Goal: Information Seeking & Learning: Learn about a topic

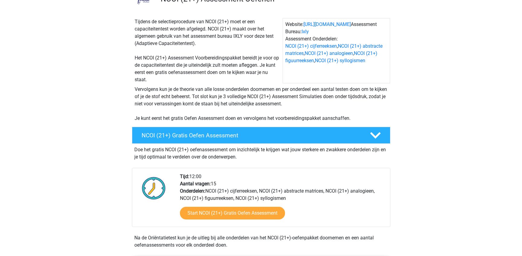
scroll to position [91, 0]
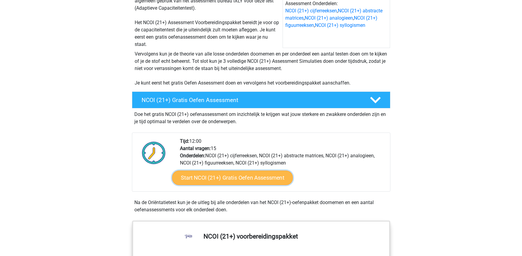
click at [251, 179] on link "Start NCOI (21+) Gratis Oefen Assessment" at bounding box center [232, 178] width 121 height 14
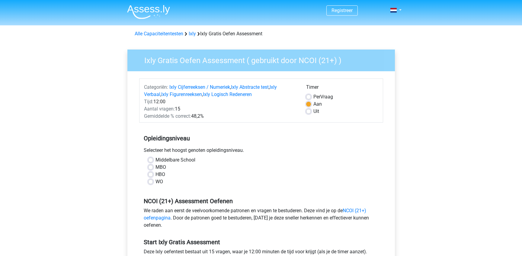
drag, startPoint x: 0, startPoint y: 0, endPoint x: 215, endPoint y: 184, distance: 283.0
click at [215, 184] on div "WO" at bounding box center [261, 181] width 226 height 7
click at [155, 168] on label "MBO" at bounding box center [160, 167] width 11 height 7
click at [150, 168] on input "MBO" at bounding box center [150, 167] width 5 height 6
radio input "true"
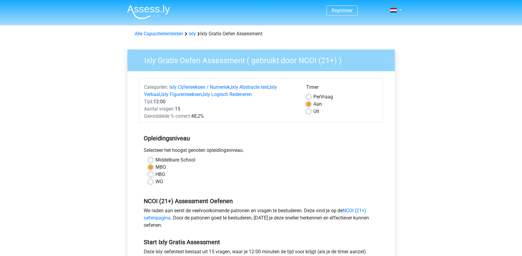
click at [155, 158] on label "Middelbare School" at bounding box center [175, 159] width 40 height 7
click at [150, 158] on input "Middelbare School" at bounding box center [150, 159] width 5 height 6
radio input "true"
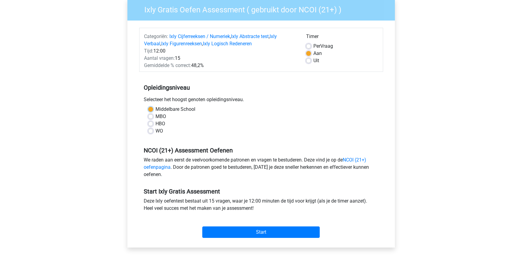
scroll to position [60, 0]
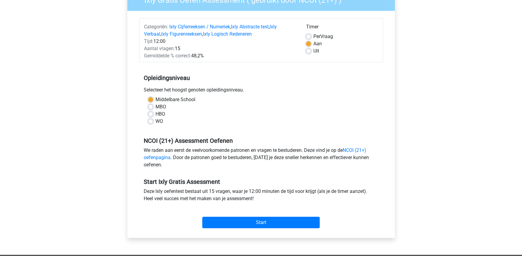
drag, startPoint x: 206, startPoint y: 209, endPoint x: 197, endPoint y: 217, distance: 12.8
click at [197, 217] on div "Start" at bounding box center [261, 217] width 244 height 21
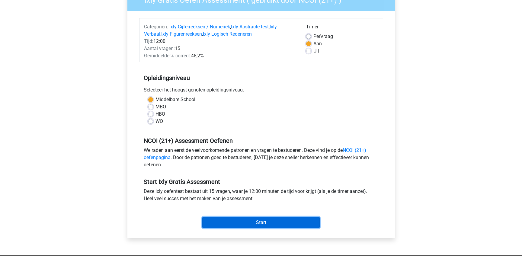
click at [223, 220] on input "Start" at bounding box center [260, 222] width 117 height 11
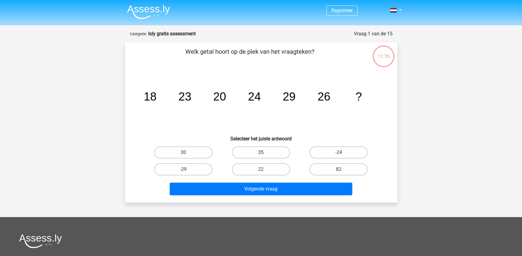
click at [241, 152] on label "35" at bounding box center [261, 152] width 58 height 12
click at [261, 152] on input "35" at bounding box center [263, 154] width 4 height 4
radio input "true"
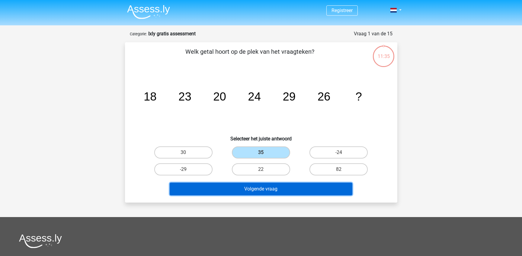
click at [234, 187] on button "Volgende vraag" at bounding box center [261, 189] width 183 height 13
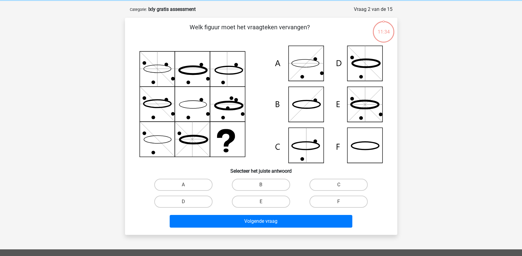
scroll to position [30, 0]
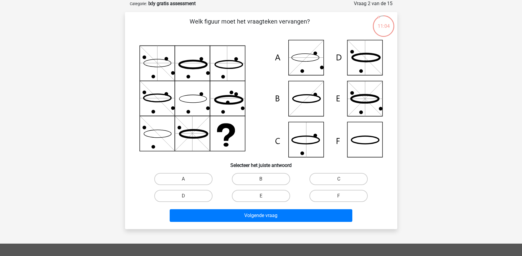
drag, startPoint x: 304, startPoint y: 76, endPoint x: 257, endPoint y: 88, distance: 49.1
click at [257, 88] on icon at bounding box center [260, 98] width 243 height 117
click at [239, 181] on label "B" at bounding box center [261, 179] width 58 height 12
click at [261, 181] on input "B" at bounding box center [263, 181] width 4 height 4
radio input "true"
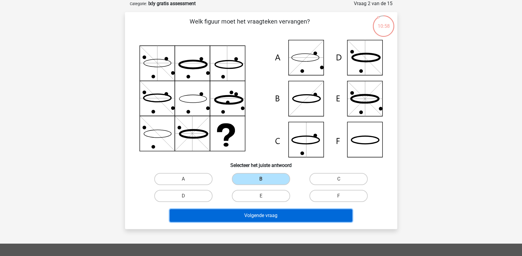
click at [262, 214] on button "Volgende vraag" at bounding box center [261, 215] width 183 height 13
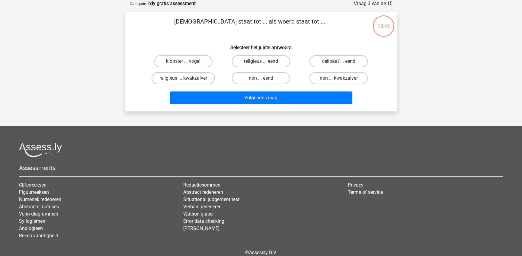
drag, startPoint x: 282, startPoint y: 37, endPoint x: 199, endPoint y: 44, distance: 82.7
click at [199, 44] on h6 "Selecteer het juiste antwoord" at bounding box center [261, 45] width 253 height 11
click at [189, 60] on label "klooster ... vogel" at bounding box center [183, 61] width 58 height 12
click at [187, 61] on input "klooster ... vogel" at bounding box center [185, 63] width 4 height 4
radio input "true"
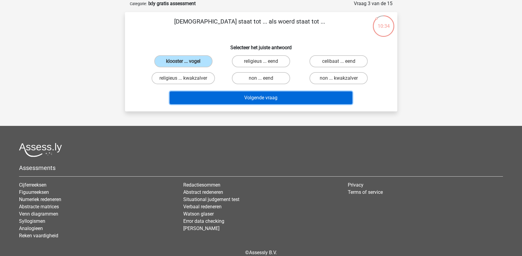
click at [217, 98] on button "Volgende vraag" at bounding box center [261, 97] width 183 height 13
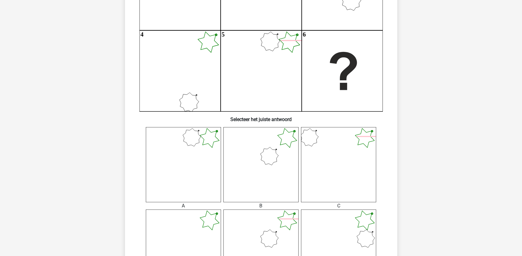
scroll to position [151, 0]
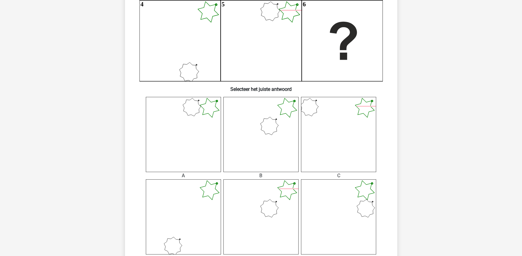
click at [331, 122] on icon at bounding box center [338, 134] width 75 height 75
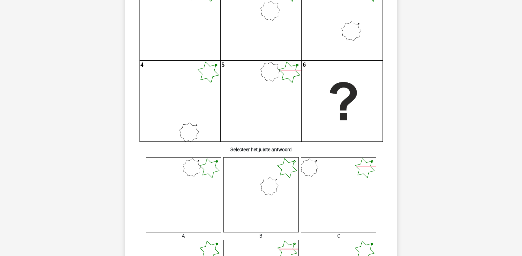
click at [325, 110] on icon "1 2 3 4 5 6" at bounding box center [260, 60] width 243 height 162
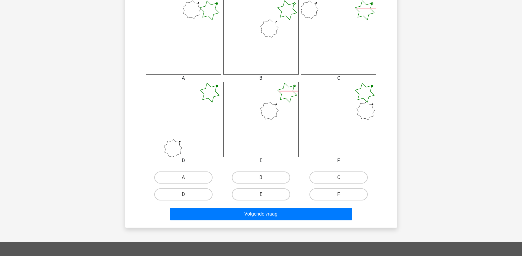
scroll to position [272, 0]
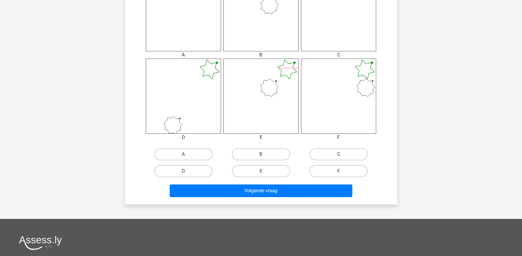
click at [331, 153] on label "C" at bounding box center [338, 154] width 58 height 12
click at [339, 154] on input "C" at bounding box center [341, 156] width 4 height 4
radio input "true"
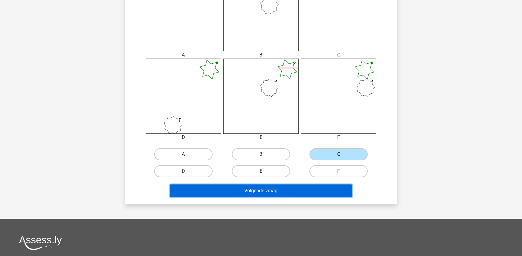
drag, startPoint x: 308, startPoint y: 196, endPoint x: 306, endPoint y: 193, distance: 3.3
click at [308, 195] on button "Volgende vraag" at bounding box center [261, 190] width 183 height 13
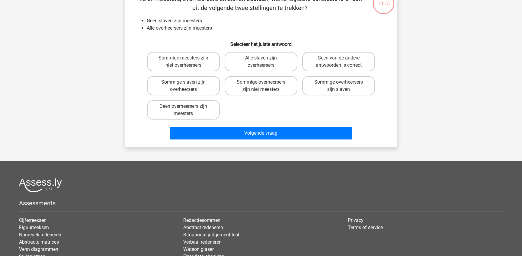
scroll to position [30, 0]
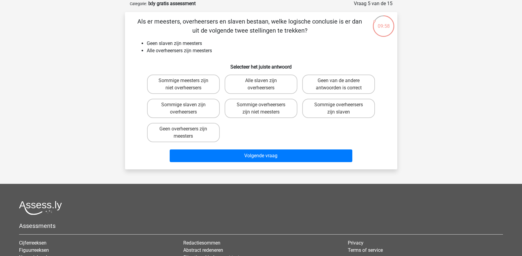
drag, startPoint x: 202, startPoint y: 64, endPoint x: 128, endPoint y: 69, distance: 74.1
click at [119, 69] on div "09:58 Vraag 5 van de 15 Categorie: Ixly gratis assessment Als er meesters, over…" at bounding box center [261, 84] width 287 height 169
click at [344, 83] on label "Geen van de andere antwoorden is correct" at bounding box center [338, 84] width 73 height 19
click at [343, 83] on input "Geen van de andere antwoorden is correct" at bounding box center [341, 83] width 4 height 4
radio input "true"
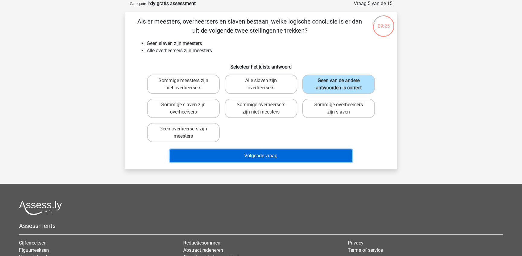
click at [286, 153] on button "Volgende vraag" at bounding box center [261, 155] width 183 height 13
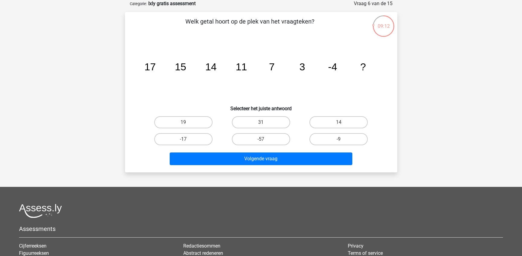
drag, startPoint x: 340, startPoint y: 94, endPoint x: 320, endPoint y: 98, distance: 20.4
click at [320, 98] on icon "image/svg+xml 17 15 14 11 7 3 -4 ?" at bounding box center [260, 70] width 243 height 61
click at [184, 142] on input "-17" at bounding box center [185, 141] width 4 height 4
radio input "true"
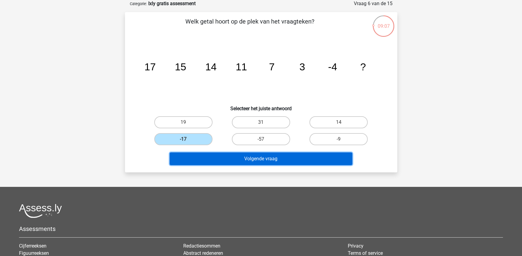
click at [191, 161] on button "Volgende vraag" at bounding box center [261, 158] width 183 height 13
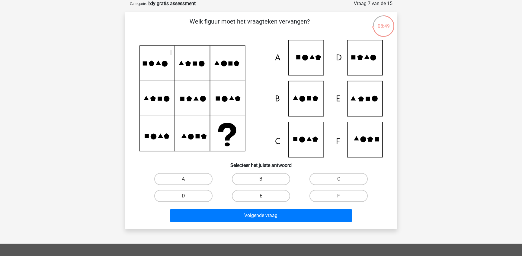
drag, startPoint x: 189, startPoint y: 96, endPoint x: 106, endPoint y: 112, distance: 84.5
click at [106, 114] on div "Registreer" at bounding box center [261, 186] width 522 height 433
click at [330, 195] on label "F" at bounding box center [338, 196] width 58 height 12
click at [339, 196] on input "F" at bounding box center [341, 198] width 4 height 4
radio input "true"
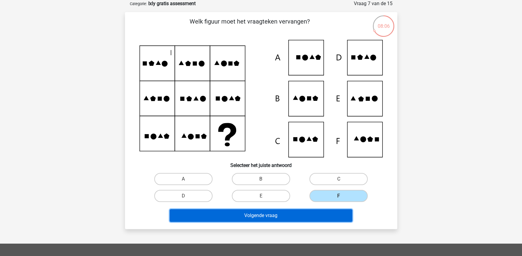
click at [319, 215] on button "Volgende vraag" at bounding box center [261, 215] width 183 height 13
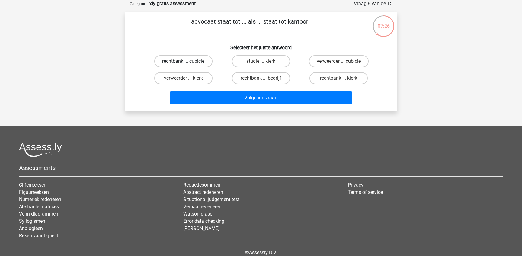
click at [206, 63] on label "rechtbank ... cubicle" at bounding box center [183, 61] width 58 height 12
click at [187, 63] on input "rechtbank ... cubicle" at bounding box center [185, 63] width 4 height 4
radio input "true"
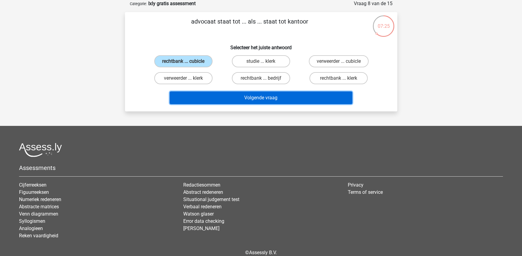
click at [225, 95] on button "Volgende vraag" at bounding box center [261, 97] width 183 height 13
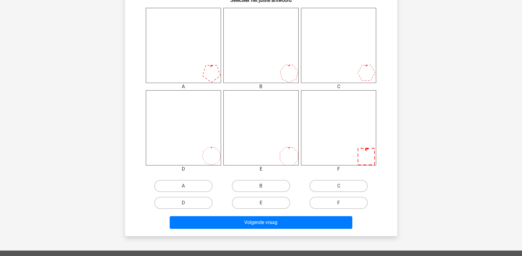
scroll to position [241, 0]
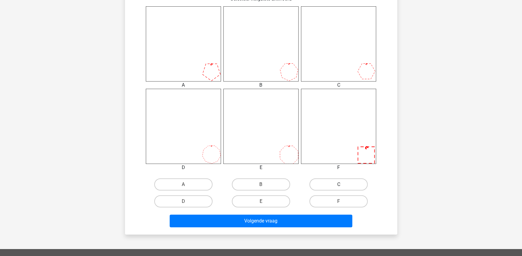
click at [326, 187] on label "C" at bounding box center [338, 184] width 58 height 12
click at [339, 187] on input "C" at bounding box center [341, 186] width 4 height 4
radio input "true"
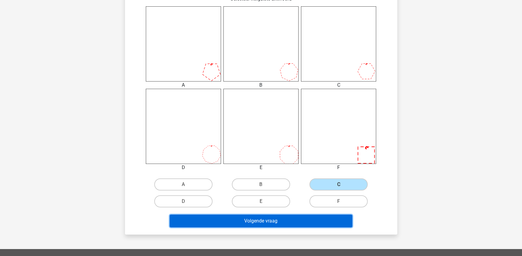
click at [296, 222] on button "Volgende vraag" at bounding box center [261, 221] width 183 height 13
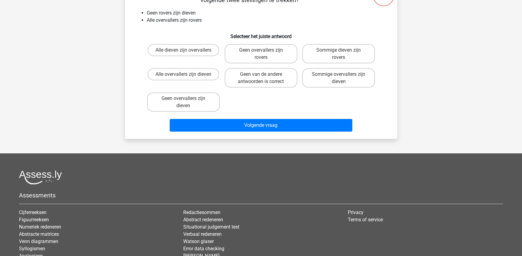
scroll to position [30, 0]
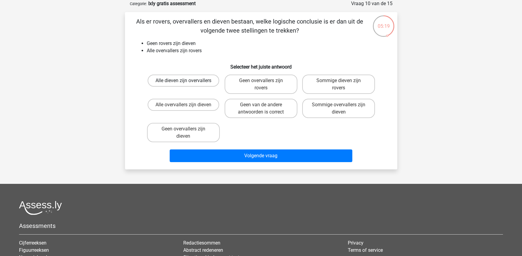
click at [173, 80] on label "Alle dieven zijn overvallers" at bounding box center [184, 81] width 72 height 12
click at [183, 81] on input "Alle dieven zijn overvallers" at bounding box center [185, 83] width 4 height 4
radio input "true"
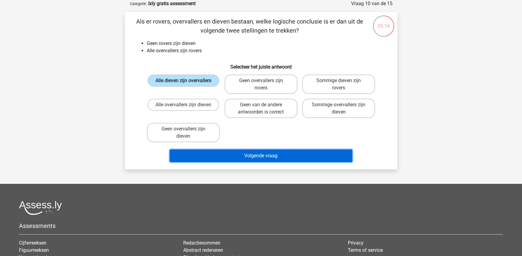
click at [221, 155] on button "Volgende vraag" at bounding box center [261, 155] width 183 height 13
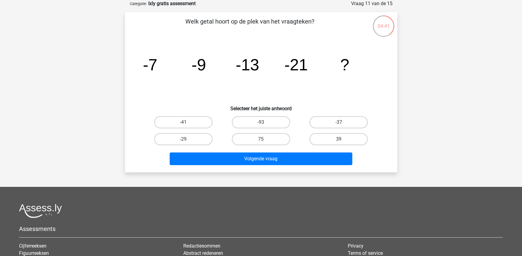
click at [342, 125] on input "-37" at bounding box center [341, 124] width 4 height 4
radio input "true"
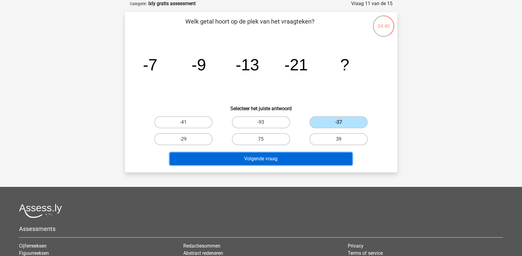
click at [327, 158] on button "Volgende vraag" at bounding box center [261, 158] width 183 height 13
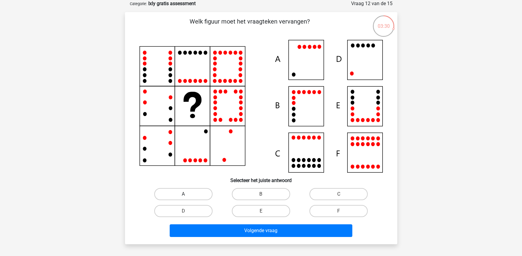
click at [180, 197] on label "A" at bounding box center [183, 194] width 58 height 12
click at [183, 197] on input "A" at bounding box center [185, 196] width 4 height 4
radio input "true"
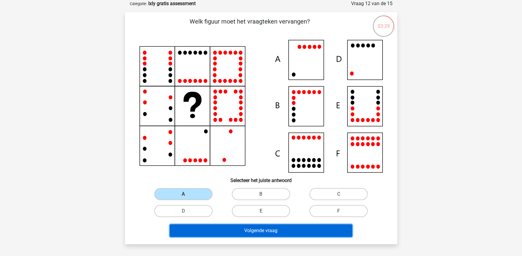
click at [217, 227] on button "Volgende vraag" at bounding box center [261, 230] width 183 height 13
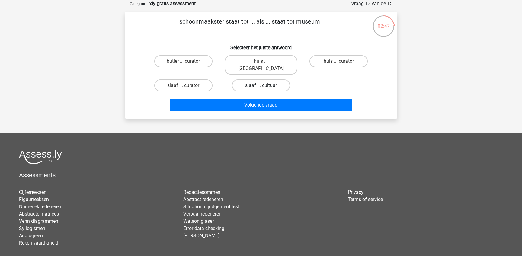
click at [257, 79] on label "slaaf ... cultuur" at bounding box center [261, 85] width 58 height 12
click at [261, 85] on input "slaaf ... cultuur" at bounding box center [263, 87] width 4 height 4
radio input "true"
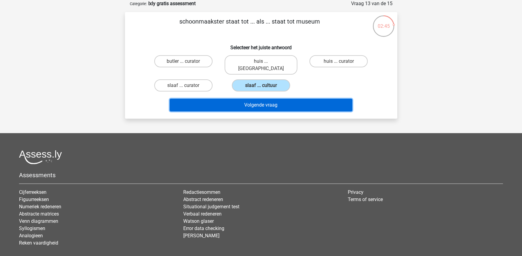
click at [266, 99] on button "Volgende vraag" at bounding box center [261, 105] width 183 height 13
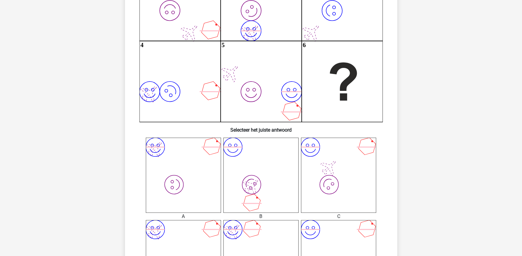
scroll to position [121, 0]
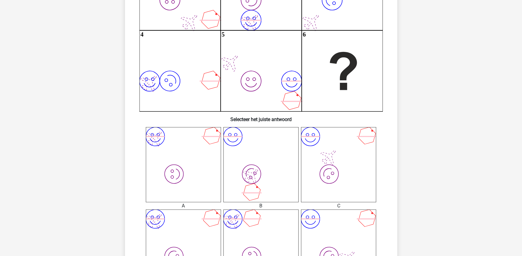
click at [353, 159] on icon "image/svg+xml image/svg+xml" at bounding box center [338, 164] width 75 height 75
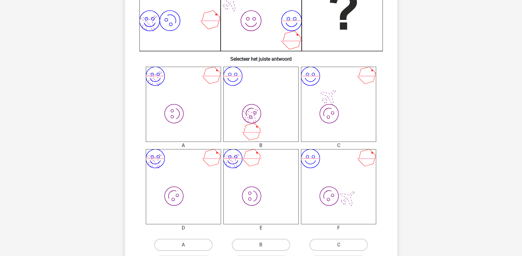
scroll to position [241, 0]
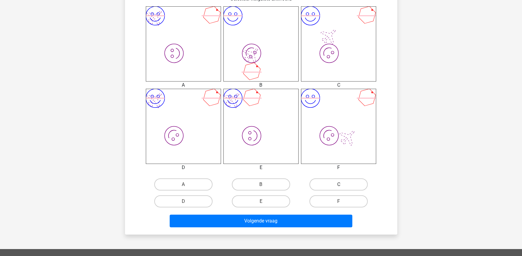
click at [336, 181] on label "C" at bounding box center [338, 184] width 58 height 12
click at [339, 184] on input "C" at bounding box center [341, 186] width 4 height 4
radio input "true"
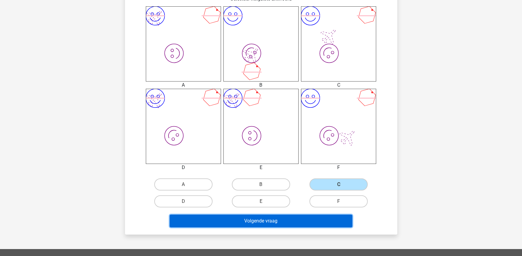
click at [326, 219] on button "Volgende vraag" at bounding box center [261, 221] width 183 height 13
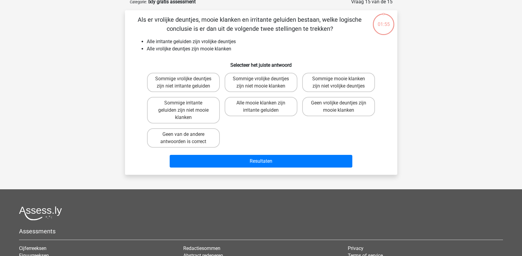
scroll to position [30, 0]
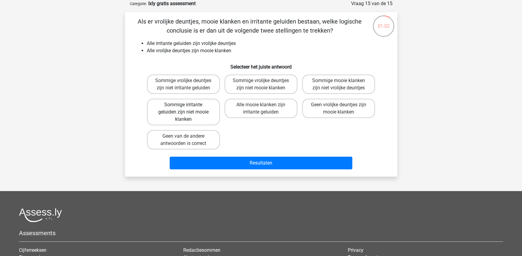
click at [203, 105] on label "Sommige irritante geluiden zijn niet mooie klanken" at bounding box center [183, 112] width 73 height 27
click at [187, 105] on input "Sommige irritante geluiden zijn niet mooie klanken" at bounding box center [185, 107] width 4 height 4
radio input "true"
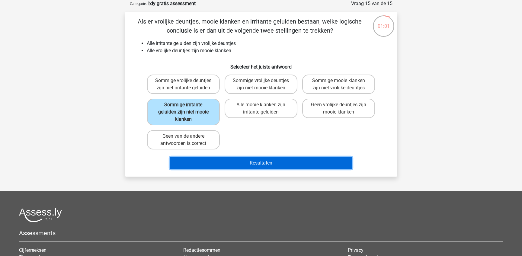
click at [238, 158] on button "Resultaten" at bounding box center [261, 163] width 183 height 13
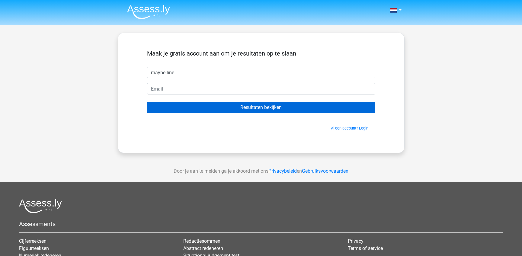
type input "Maybelline"
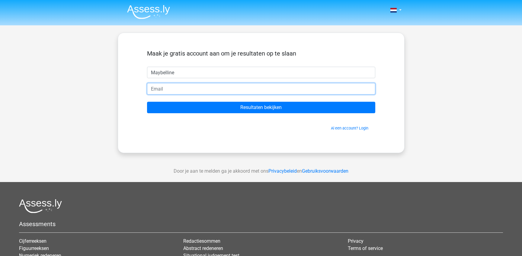
click at [151, 84] on input "email" at bounding box center [261, 88] width 228 height 11
type input "[EMAIL_ADDRESS][DOMAIN_NAME]"
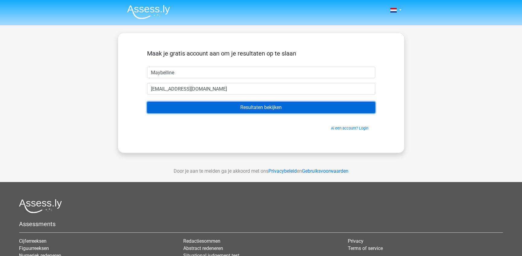
click at [185, 109] on input "Resultaten bekijken" at bounding box center [261, 107] width 228 height 11
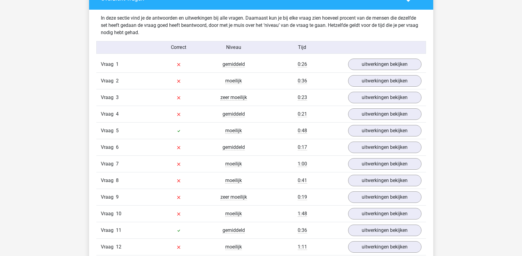
scroll to position [664, 0]
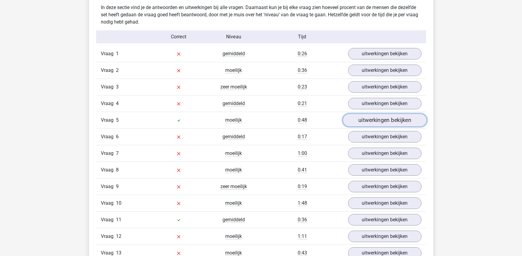
click at [360, 120] on link "uitwerkingen bekijken" at bounding box center [384, 119] width 84 height 13
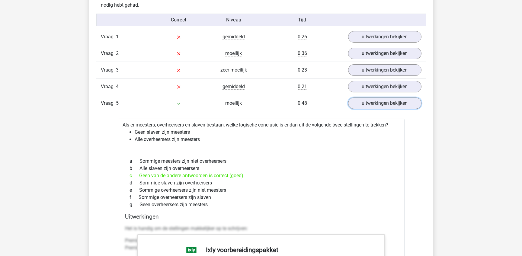
scroll to position [694, 0]
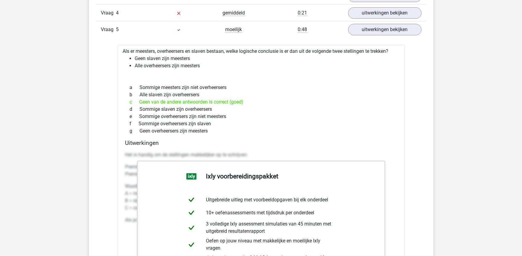
click at [65, 62] on div "Kies premium Maybelline meisden26@gmail.com" at bounding box center [261, 215] width 522 height 1941
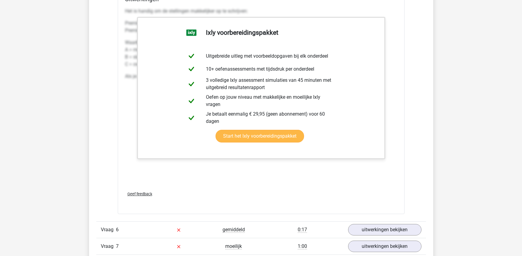
scroll to position [906, 0]
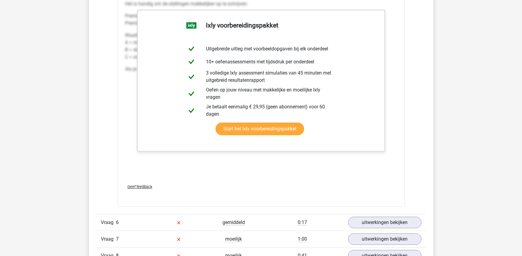
click at [314, 166] on div "Het is handig om de stellingen makkelijker op te schrijven: Premisse 1: Geen B …" at bounding box center [261, 88] width 272 height 181
click at [315, 166] on div "Het is handig om de stellingen makkelijker op te schrijven: Premisse 1: Geen B …" at bounding box center [261, 88] width 272 height 181
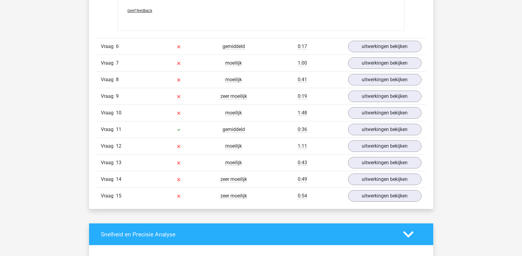
scroll to position [1087, 0]
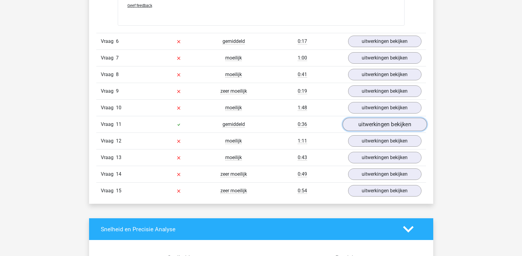
click at [367, 129] on link "uitwerkingen bekijken" at bounding box center [384, 124] width 84 height 13
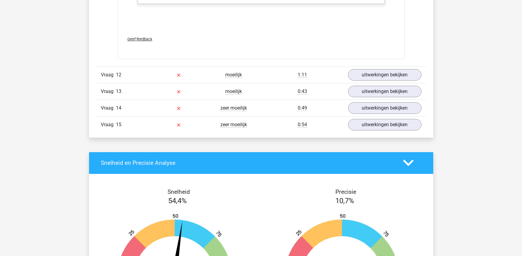
scroll to position [1539, 0]
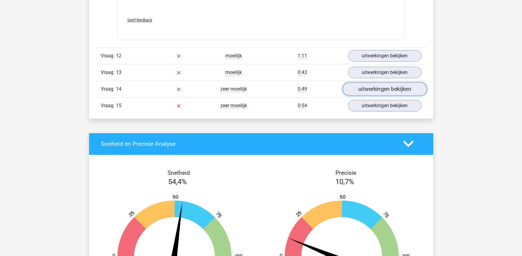
click at [387, 88] on link "uitwerkingen bekijken" at bounding box center [384, 88] width 84 height 13
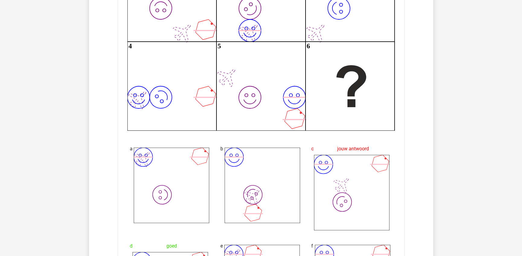
scroll to position [1690, 0]
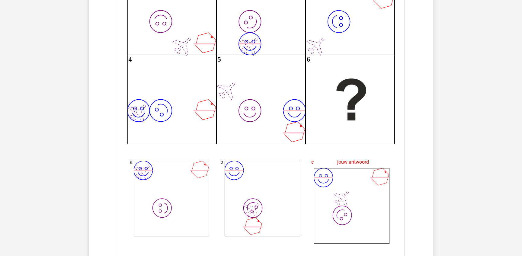
drag, startPoint x: 206, startPoint y: 207, endPoint x: 67, endPoint y: 162, distance: 146.0
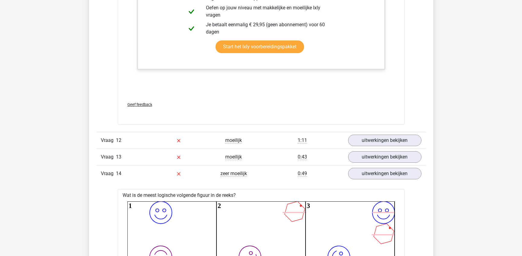
scroll to position [1461, 0]
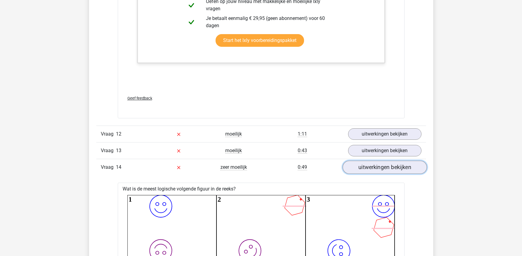
click at [375, 168] on link "uitwerkingen bekijken" at bounding box center [384, 167] width 84 height 13
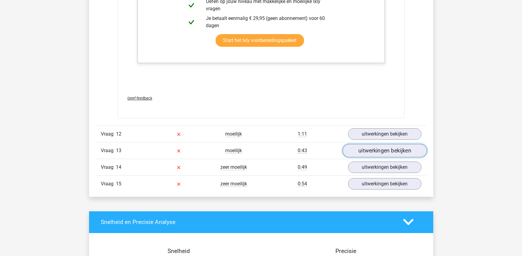
click at [374, 151] on link "uitwerkingen bekijken" at bounding box center [384, 150] width 84 height 13
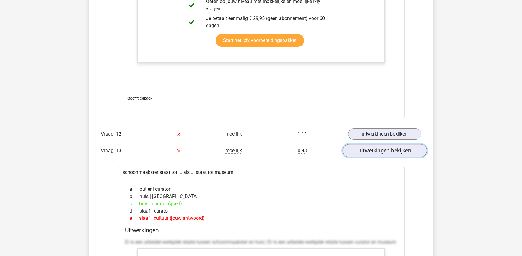
click at [373, 148] on link "uitwerkingen bekijken" at bounding box center [384, 150] width 84 height 13
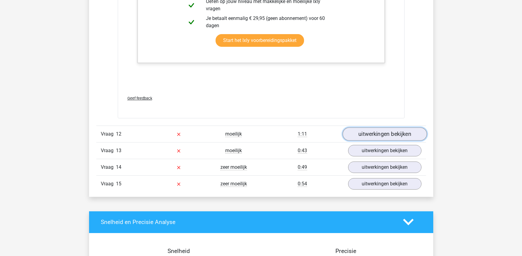
click at [373, 131] on link "uitwerkingen bekijken" at bounding box center [384, 133] width 84 height 13
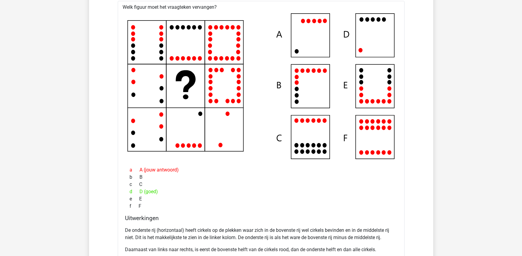
scroll to position [1612, 0]
